Goal: Information Seeking & Learning: Learn about a topic

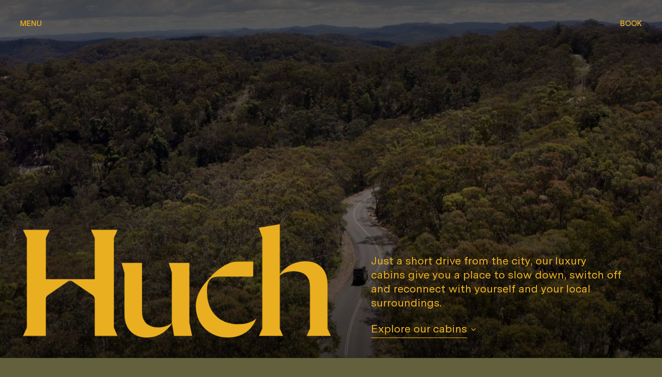
click at [432, 332] on span "Explore our cabins" at bounding box center [419, 329] width 96 height 16
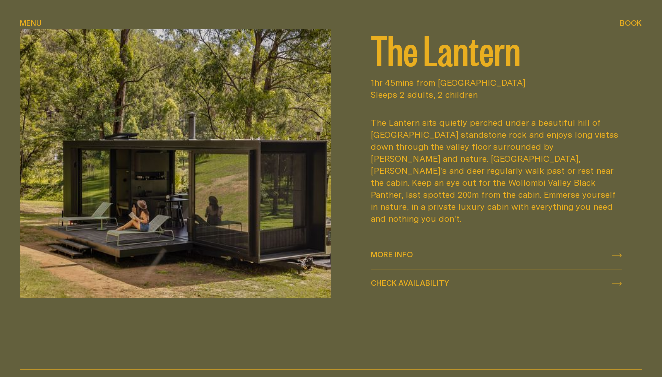
scroll to position [1206, 0]
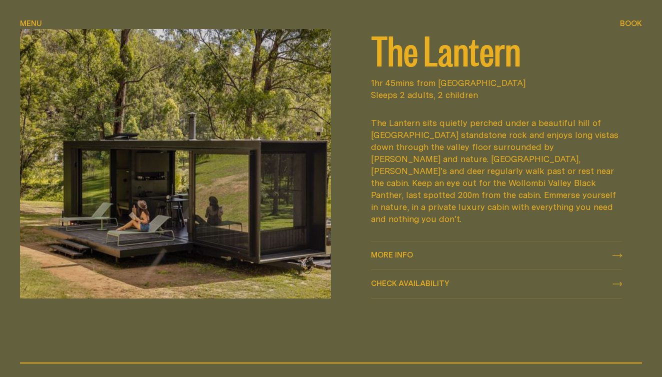
click at [618, 253] on icon at bounding box center [616, 255] width 9 height 4
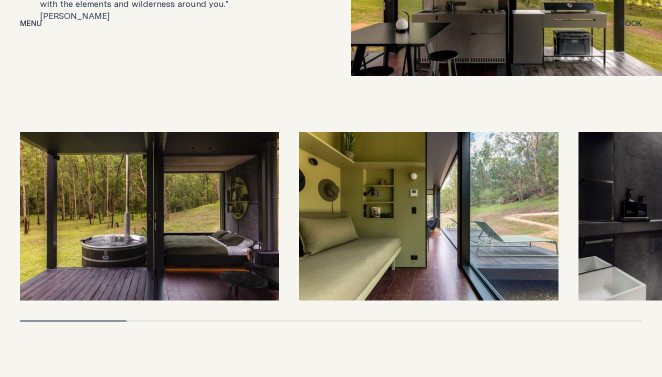
scroll to position [2149, 0]
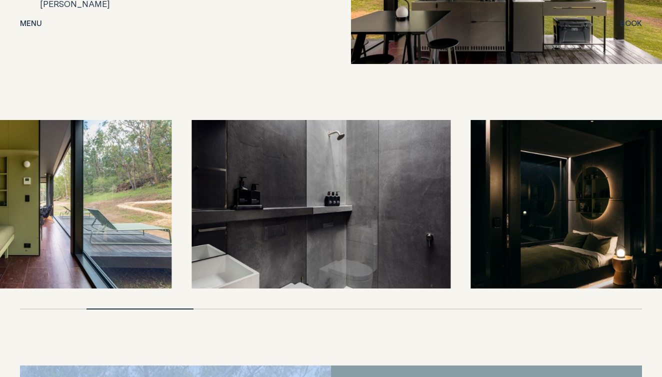
drag, startPoint x: 93, startPoint y: 269, endPoint x: 18, endPoint y: 281, distance: 75.9
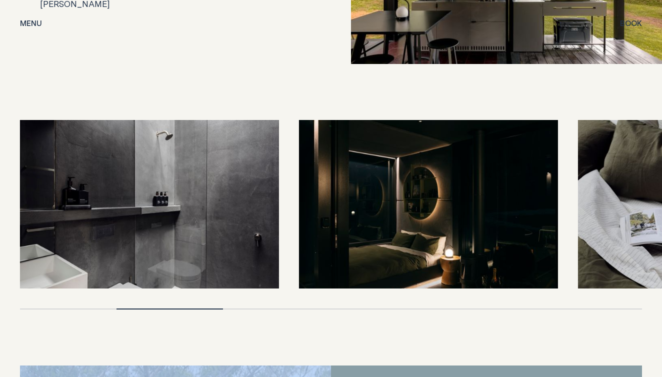
drag, startPoint x: 138, startPoint y: 269, endPoint x: 77, endPoint y: 271, distance: 61.0
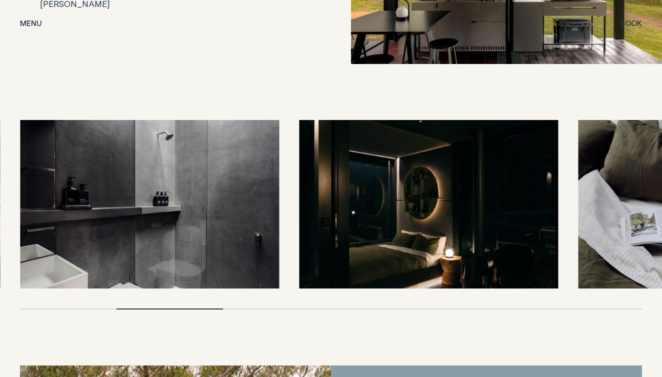
drag, startPoint x: 194, startPoint y: 268, endPoint x: 103, endPoint y: 266, distance: 91.0
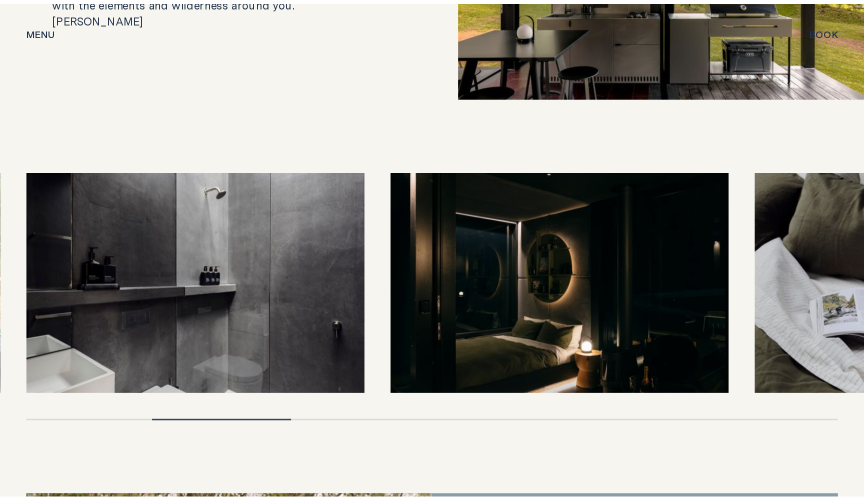
scroll to position [2137, 0]
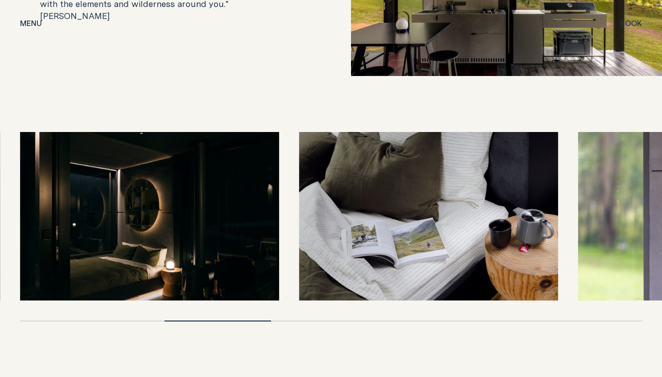
drag, startPoint x: 156, startPoint y: 281, endPoint x: 25, endPoint y: 273, distance: 131.2
click at [25, 273] on div at bounding box center [331, 226] width 622 height 189
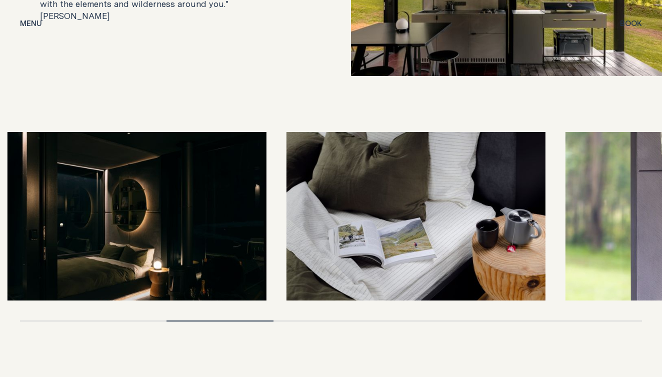
drag, startPoint x: 261, startPoint y: 282, endPoint x: 142, endPoint y: 289, distance: 119.1
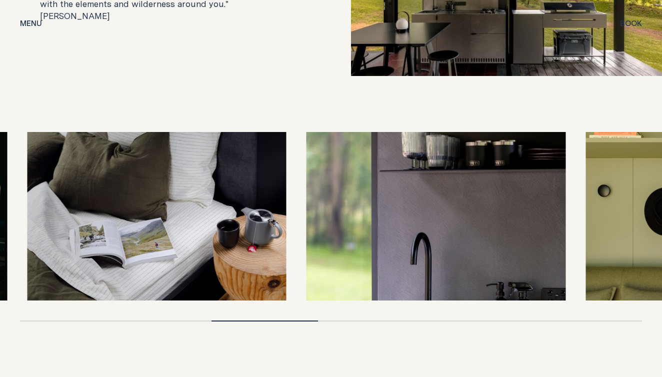
drag, startPoint x: 265, startPoint y: 281, endPoint x: 20, endPoint y: 271, distance: 245.6
click at [20, 271] on div at bounding box center [331, 226] width 622 height 189
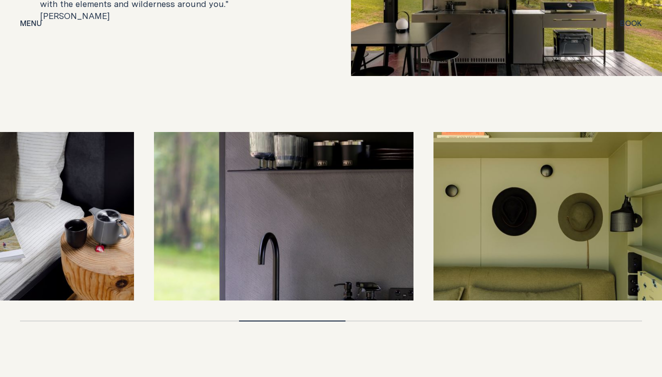
drag, startPoint x: 316, startPoint y: 281, endPoint x: 129, endPoint y: 273, distance: 187.6
click at [129, 273] on div at bounding box center [331, 226] width 622 height 189
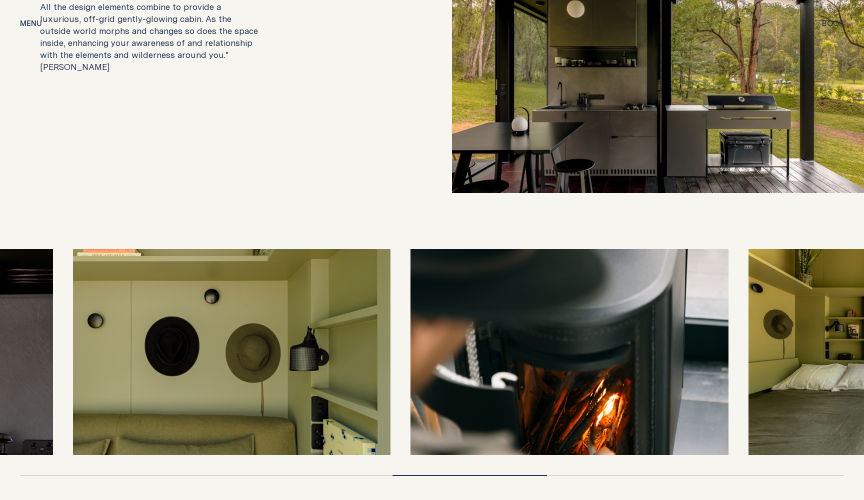
drag, startPoint x: 491, startPoint y: 450, endPoint x: 207, endPoint y: 430, distance: 284.6
click at [207, 376] on div at bounding box center [432, 362] width 824 height 227
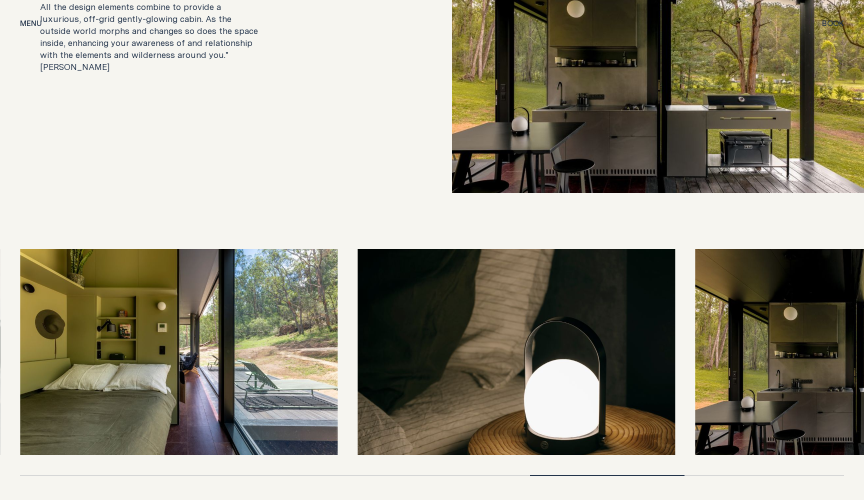
drag, startPoint x: 548, startPoint y: 451, endPoint x: 0, endPoint y: 438, distance: 547.9
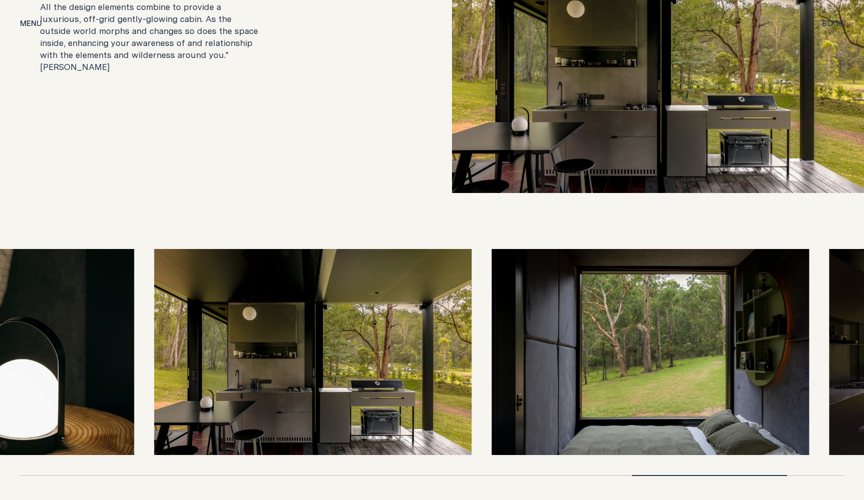
drag, startPoint x: 680, startPoint y: 450, endPoint x: 139, endPoint y: 443, distance: 540.8
click at [138, 376] on div at bounding box center [432, 362] width 824 height 227
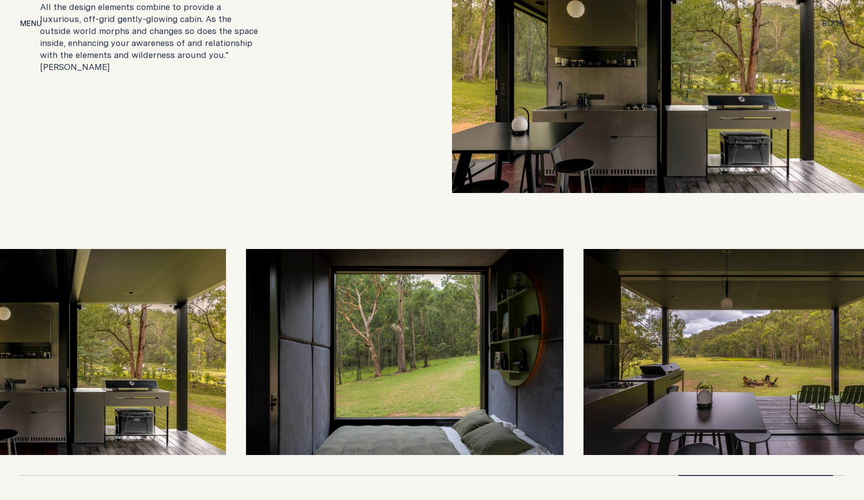
drag, startPoint x: 776, startPoint y: 451, endPoint x: 664, endPoint y: 450, distance: 111.9
click at [661, 376] on div at bounding box center [432, 362] width 824 height 227
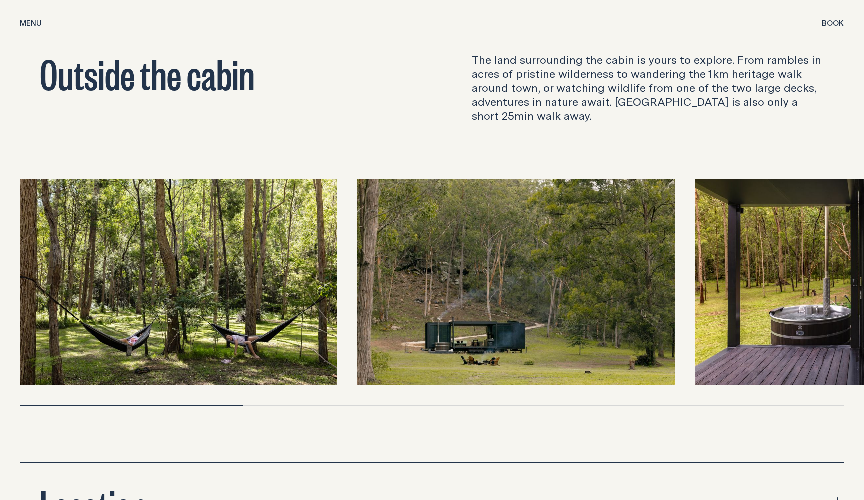
scroll to position [3271, 0]
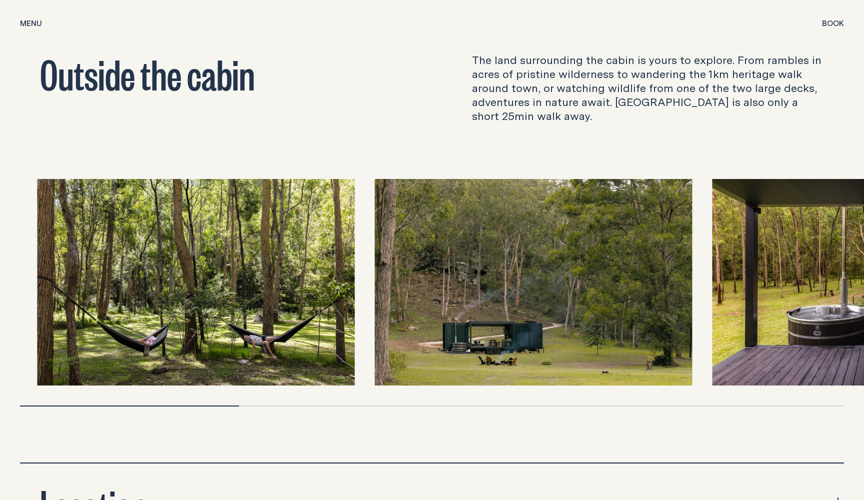
drag, startPoint x: 235, startPoint y: 381, endPoint x: 72, endPoint y: 407, distance: 165.5
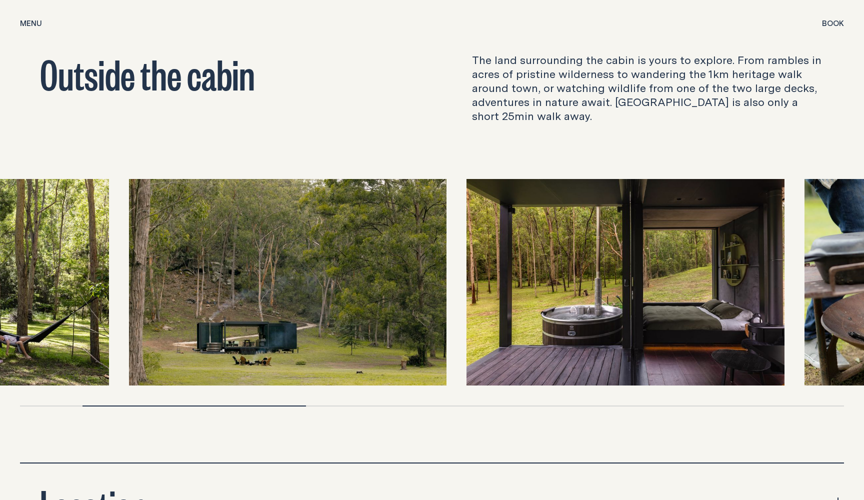
drag, startPoint x: 67, startPoint y: 380, endPoint x: 0, endPoint y: 380, distance: 67.5
click at [0, 376] on div at bounding box center [432, 292] width 864 height 227
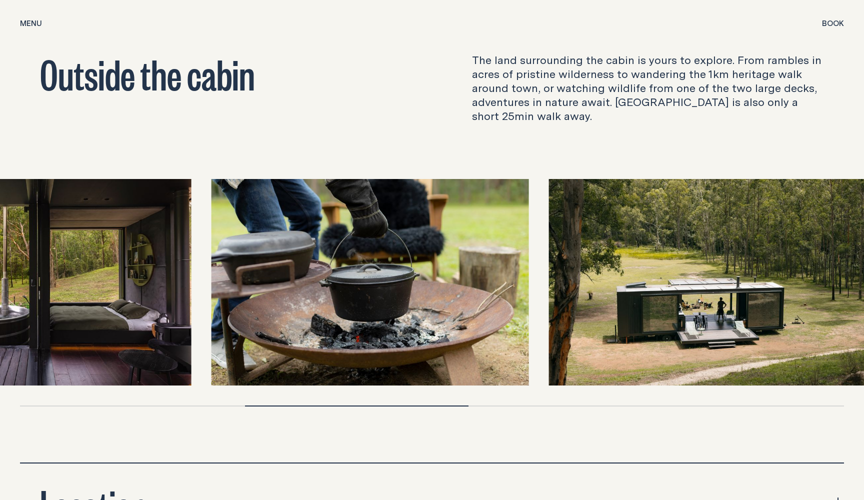
drag, startPoint x: 286, startPoint y: 381, endPoint x: 139, endPoint y: 378, distance: 146.5
click at [139, 376] on div at bounding box center [432, 292] width 824 height 227
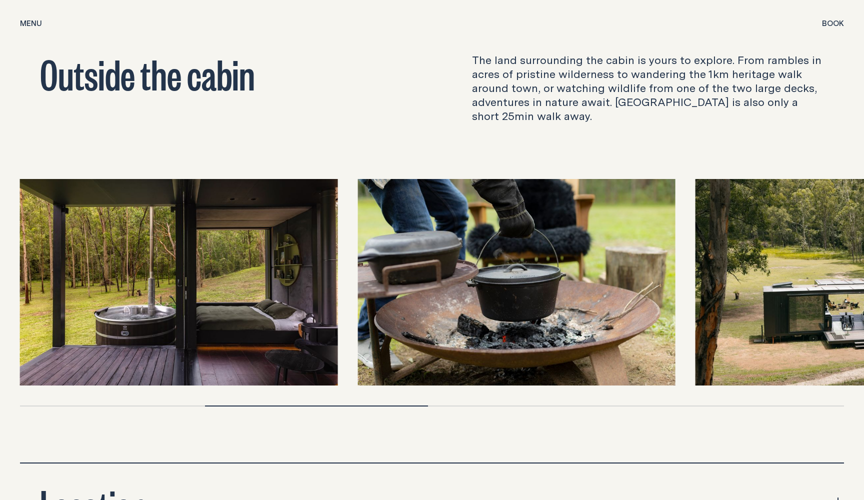
click at [171, 376] on div at bounding box center [432, 405] width 824 height 1
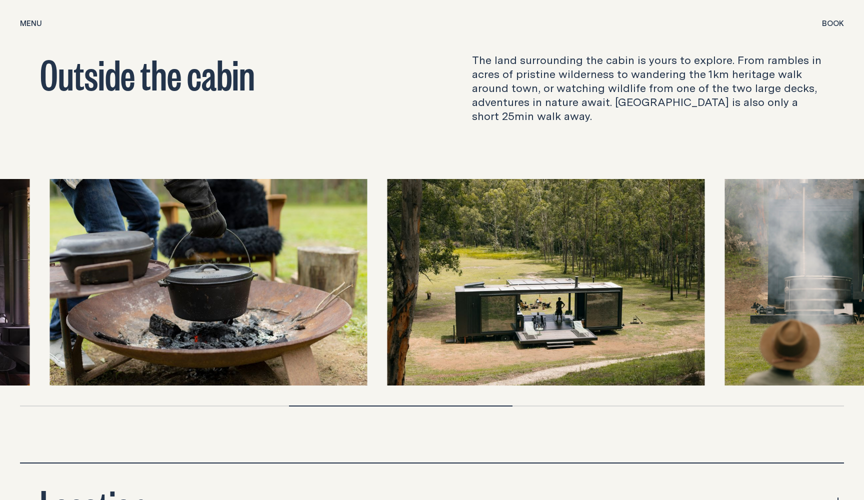
drag, startPoint x: 242, startPoint y: 381, endPoint x: 0, endPoint y: 380, distance: 242.4
click at [0, 376] on div at bounding box center [432, 292] width 864 height 227
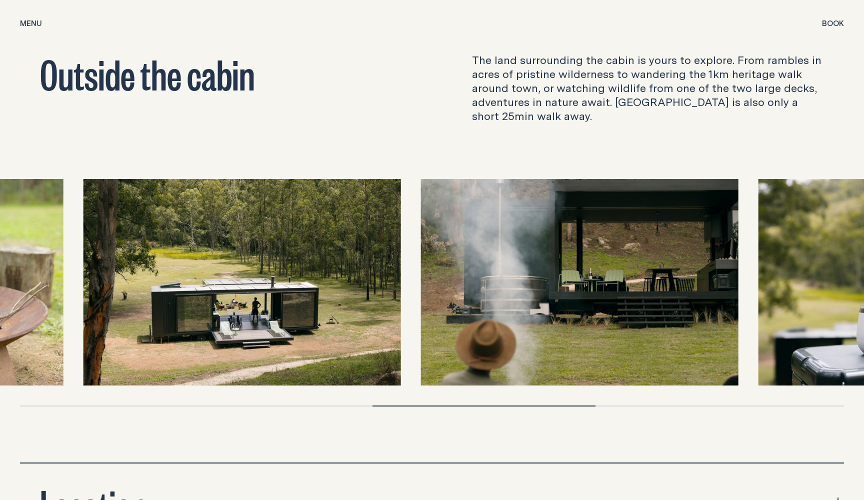
drag, startPoint x: 318, startPoint y: 381, endPoint x: 102, endPoint y: 383, distance: 215.9
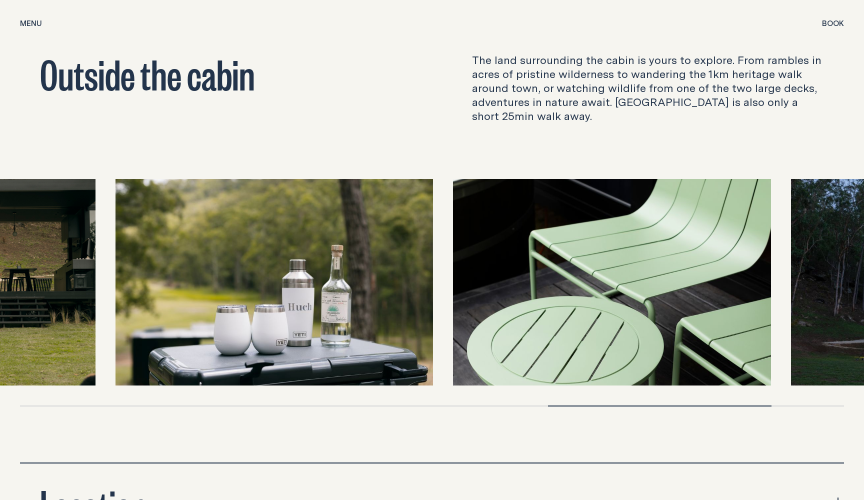
drag, startPoint x: 530, startPoint y: 381, endPoint x: 288, endPoint y: 374, distance: 242.0
click at [288, 374] on div at bounding box center [432, 292] width 824 height 227
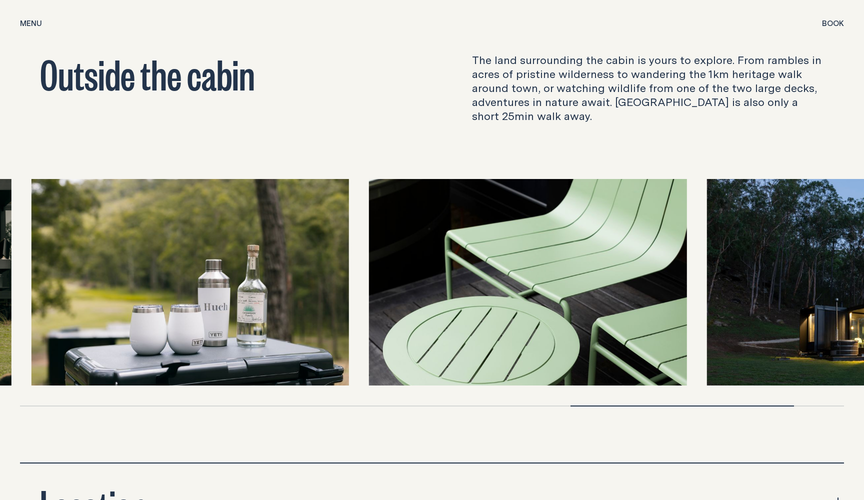
drag, startPoint x: 623, startPoint y: 381, endPoint x: 643, endPoint y: 349, distance: 38.1
click at [643, 349] on div at bounding box center [432, 292] width 824 height 227
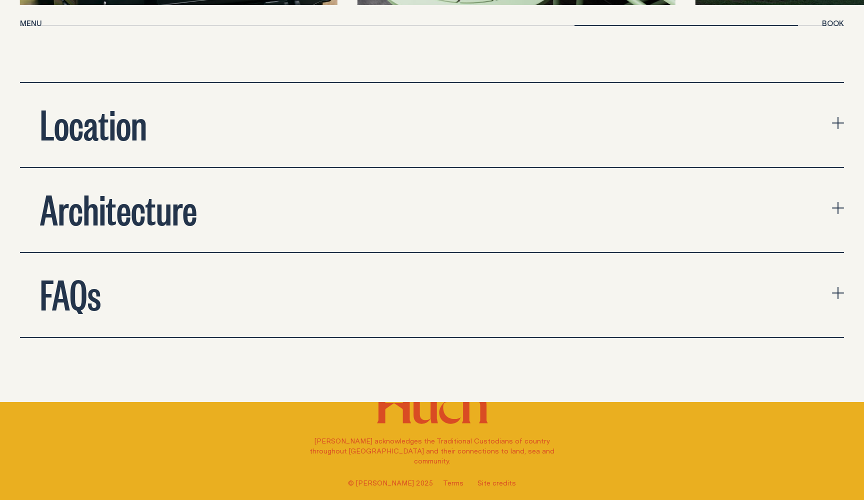
scroll to position [3663, 0]
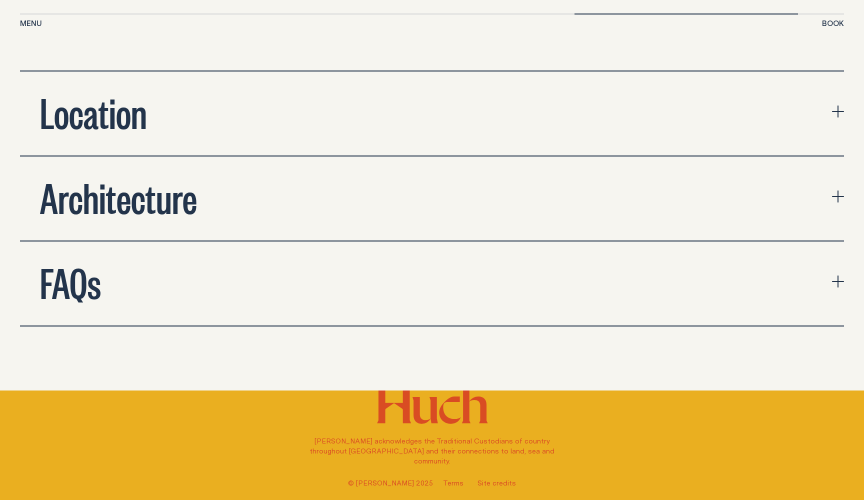
click at [661, 105] on icon "expand accordion" at bounding box center [837, 111] width 1 height 12
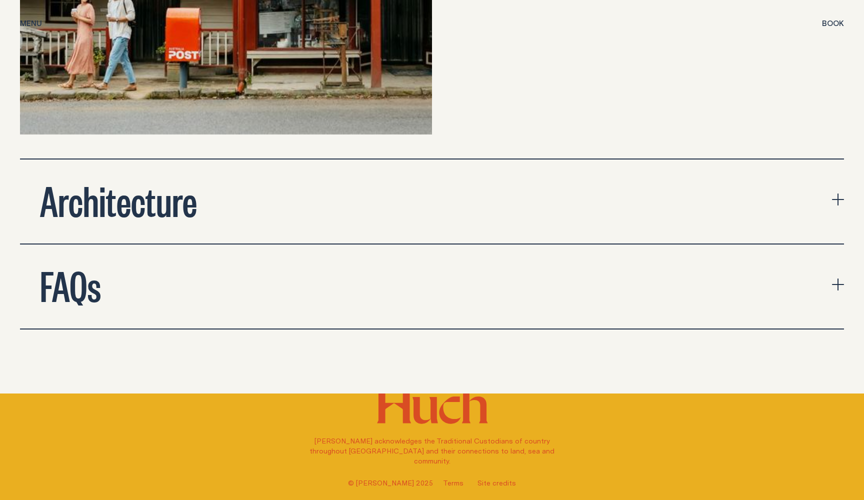
scroll to position [4102, 0]
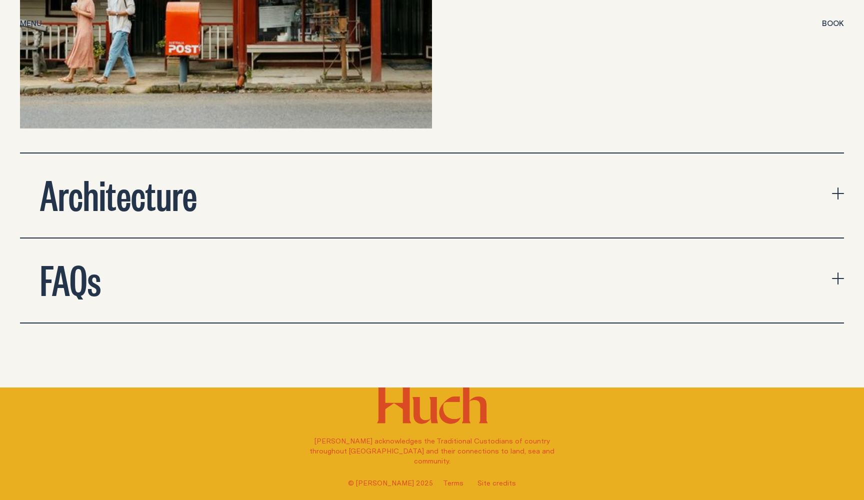
click at [661, 187] on icon "expand accordion" at bounding box center [838, 193] width 12 height 12
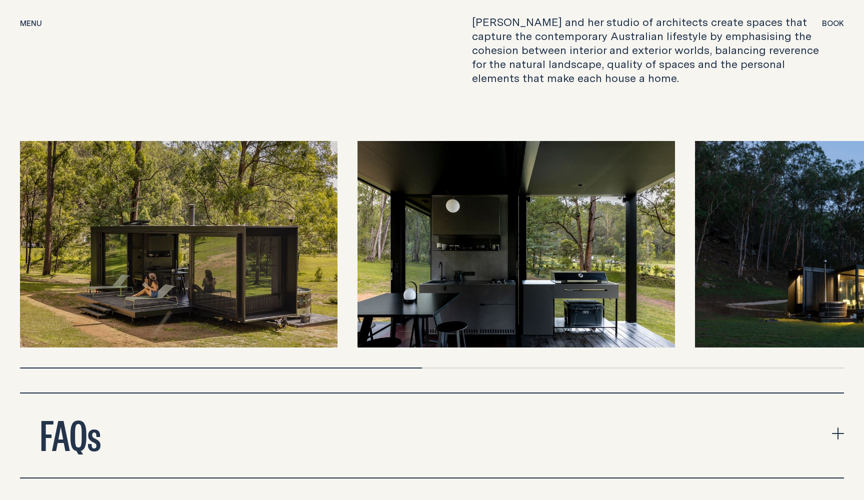
scroll to position [4324, 0]
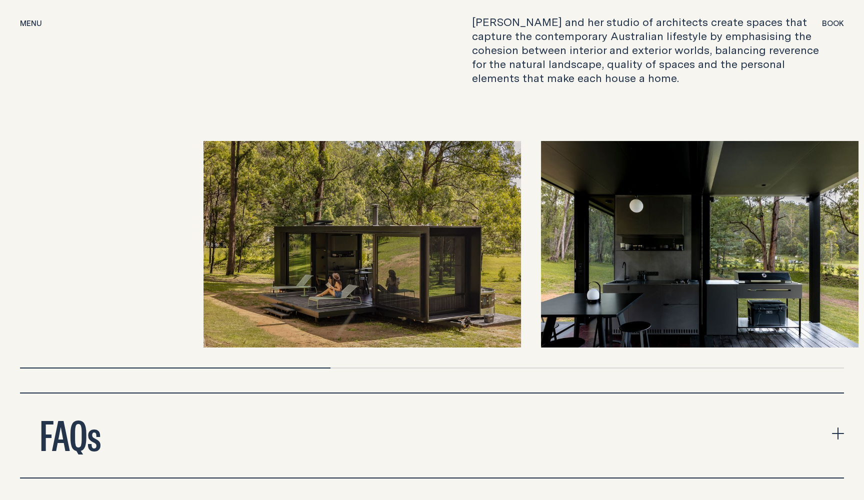
drag, startPoint x: 404, startPoint y: 343, endPoint x: 199, endPoint y: 352, distance: 205.1
click at [201, 351] on div "[PERSON_NAME] and her studio of architects create spaces that capture the conte…" at bounding box center [432, 203] width 824 height 377
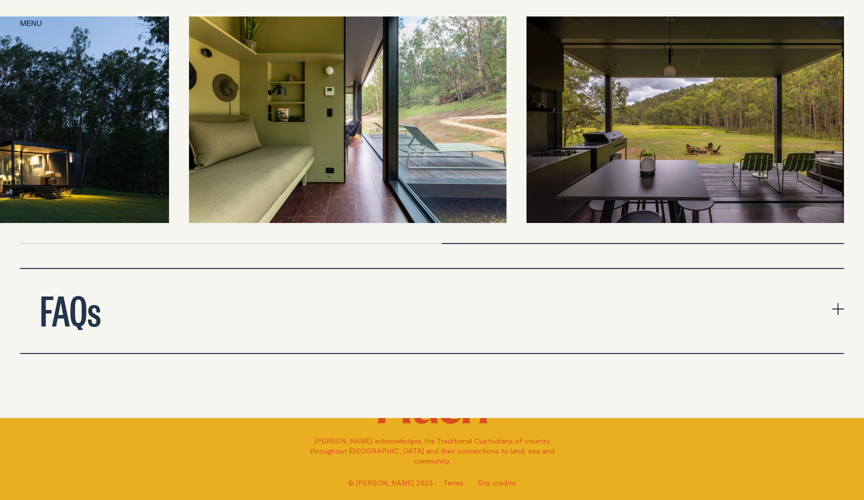
scroll to position [4478, 0]
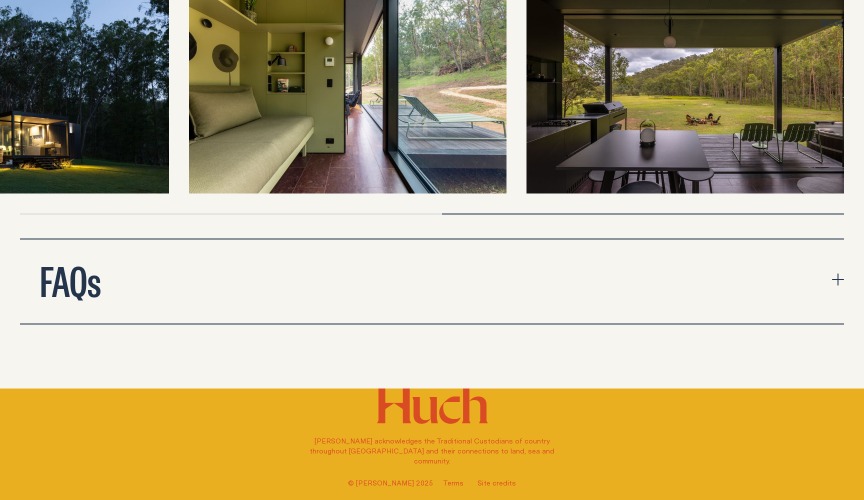
click at [661, 273] on icon "expand accordion" at bounding box center [838, 279] width 12 height 12
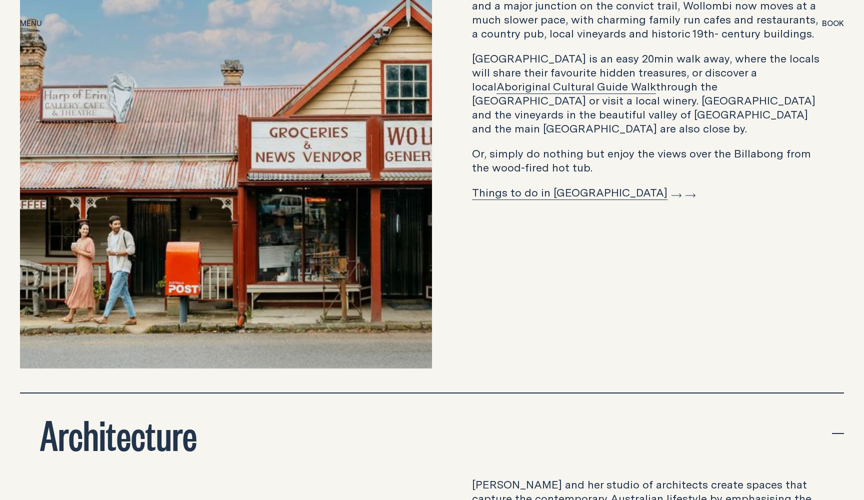
scroll to position [3780, 0]
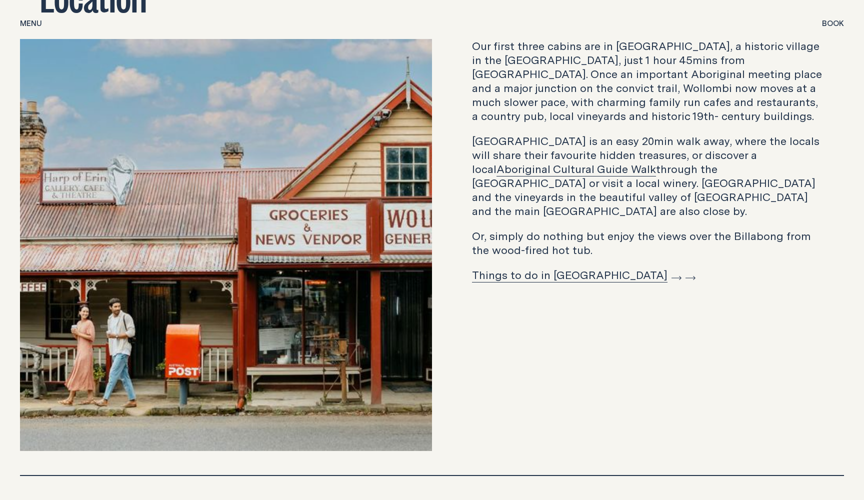
click at [579, 267] on link "Things to do in [GEOGRAPHIC_DATA]" at bounding box center [576, 274] width 209 height 15
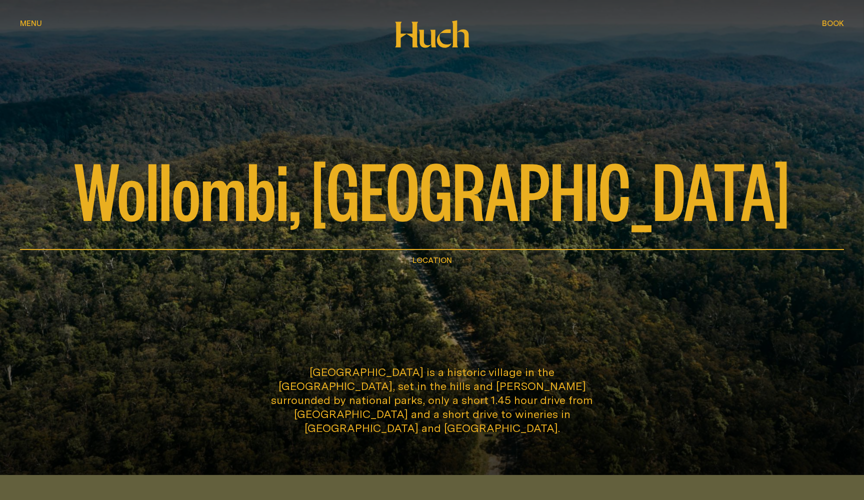
click at [36, 24] on span "Menu" at bounding box center [31, 22] width 22 height 7
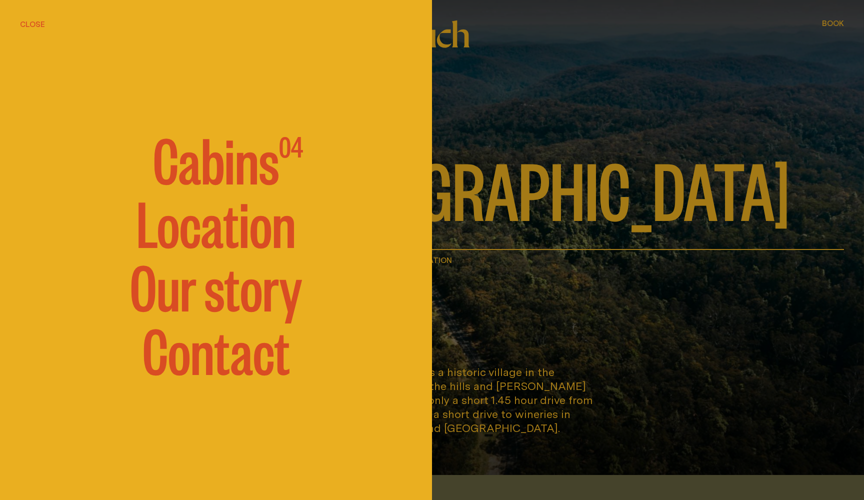
click at [221, 239] on link "Location" at bounding box center [215, 221] width 159 height 60
